Goal: Task Accomplishment & Management: Manage account settings

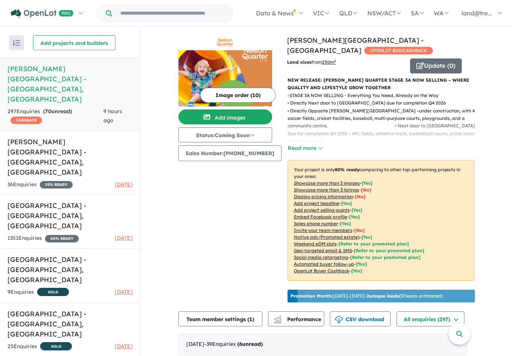
click at [306, 144] on button "Read more" at bounding box center [305, 148] width 35 height 9
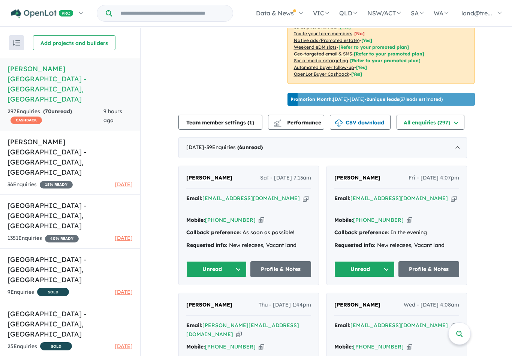
scroll to position [391, 0]
click at [240, 261] on button "Unread" at bounding box center [216, 269] width 61 height 16
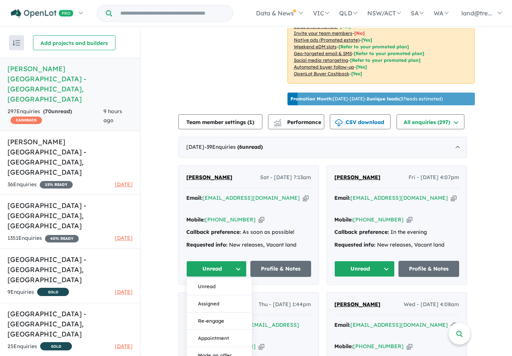
click at [230, 295] on button "Assigned" at bounding box center [219, 303] width 65 height 17
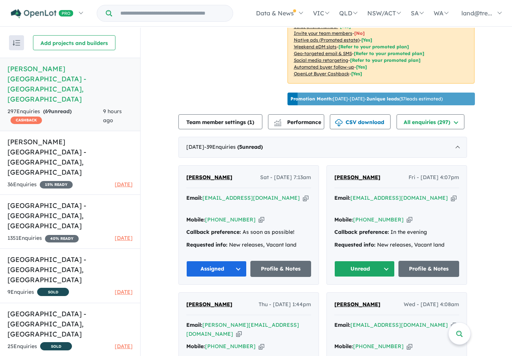
click at [395, 261] on button "Unread" at bounding box center [364, 269] width 61 height 16
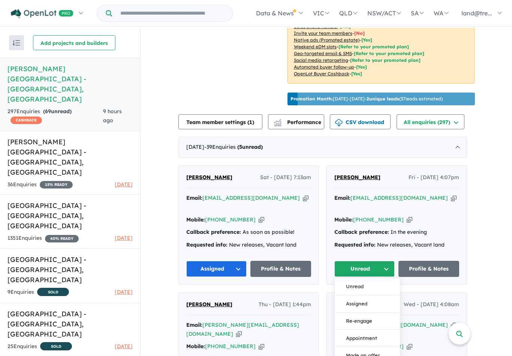
click at [393, 261] on button "Unread" at bounding box center [364, 269] width 61 height 16
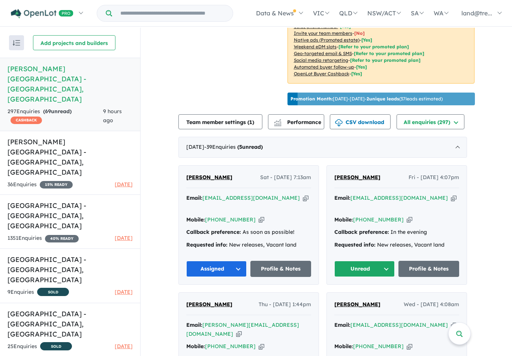
click at [392, 261] on button "Unread" at bounding box center [364, 269] width 61 height 16
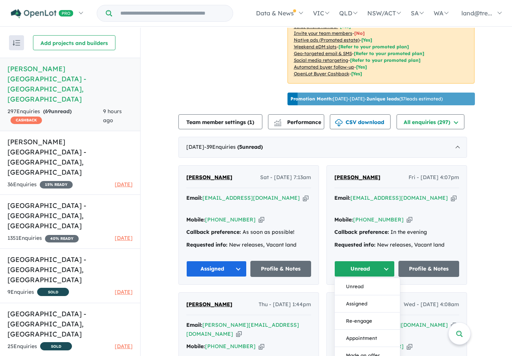
click at [369, 295] on button "Assigned" at bounding box center [367, 303] width 65 height 17
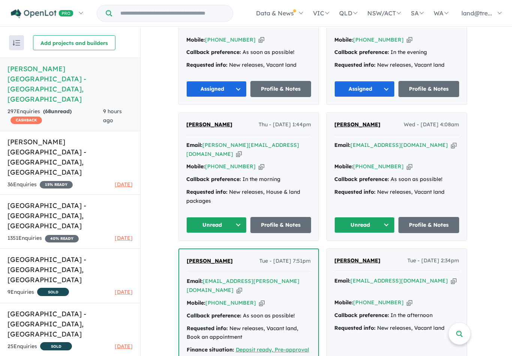
scroll to position [571, 0]
click at [246, 217] on button "Unread" at bounding box center [216, 225] width 61 height 16
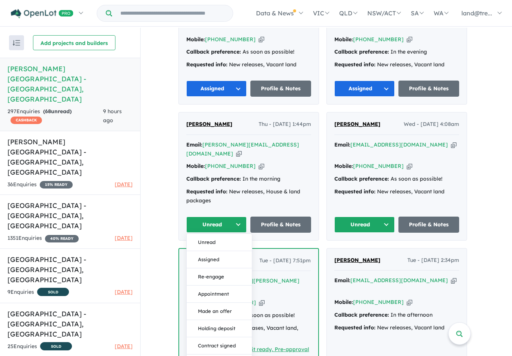
click at [224, 251] on button "Assigned" at bounding box center [219, 259] width 65 height 17
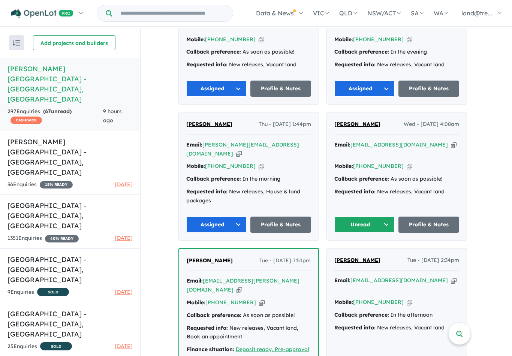
click at [395, 217] on button "Unread" at bounding box center [364, 225] width 61 height 16
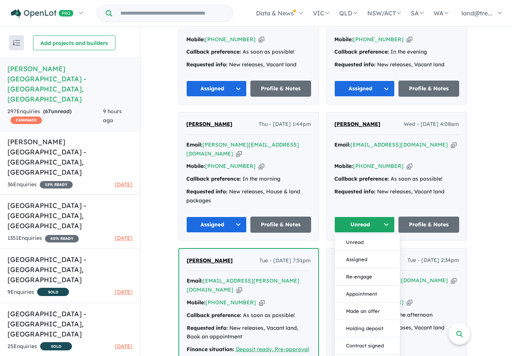
click at [364, 251] on button "Assigned" at bounding box center [367, 259] width 65 height 17
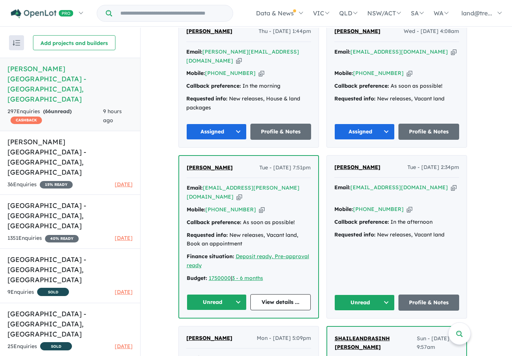
scroll to position [672, 0]
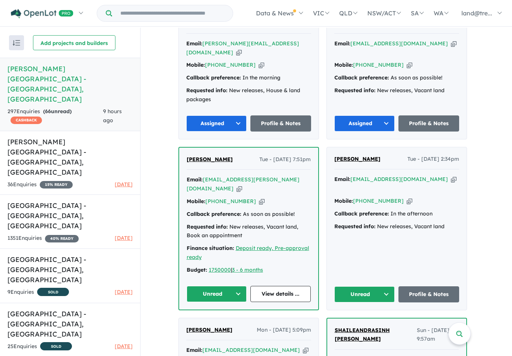
click at [247, 286] on button "Unread" at bounding box center [217, 294] width 60 height 16
click at [225, 321] on button "Assigned" at bounding box center [219, 329] width 65 height 17
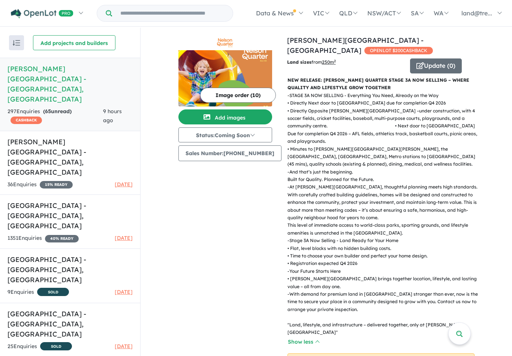
scroll to position [0, 0]
click at [253, 91] on button "Image order ( 10 )" at bounding box center [238, 95] width 76 height 15
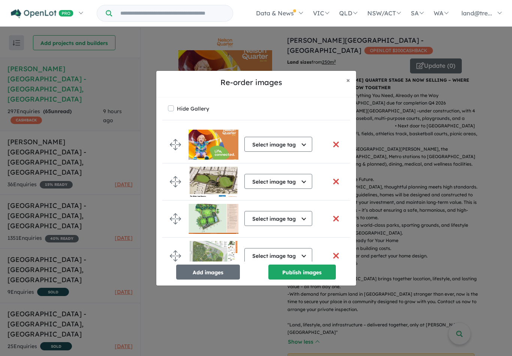
click at [354, 80] on button "× Close" at bounding box center [348, 80] width 16 height 19
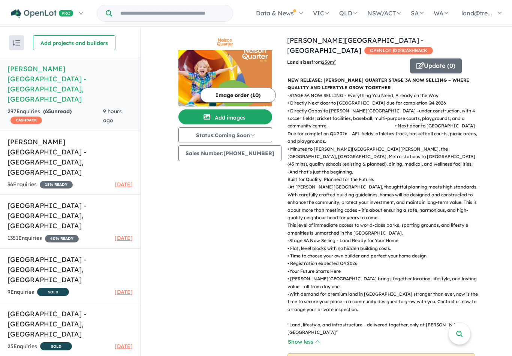
click at [236, 78] on img at bounding box center [225, 78] width 94 height 56
